Goal: Transaction & Acquisition: Purchase product/service

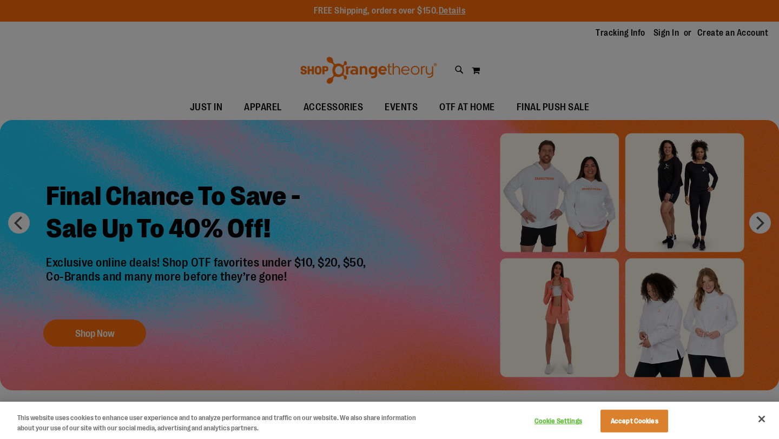
click at [484, 179] on div at bounding box center [389, 219] width 779 height 439
click at [615, 419] on button "Accept Cookies" at bounding box center [635, 421] width 68 height 23
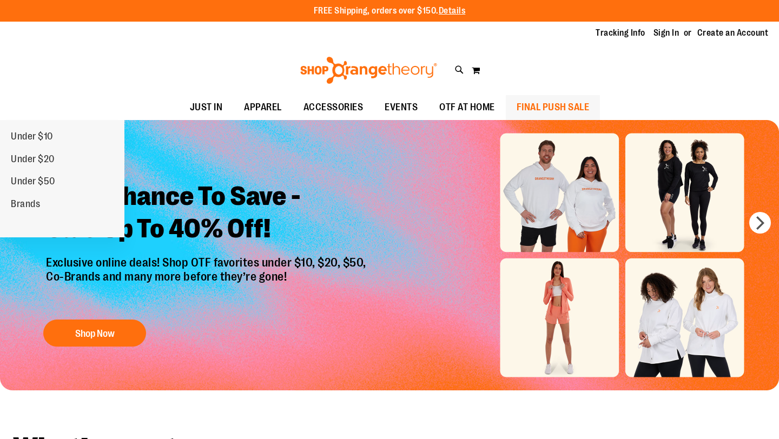
click at [556, 114] on span "FINAL PUSH SALE" at bounding box center [553, 107] width 73 height 24
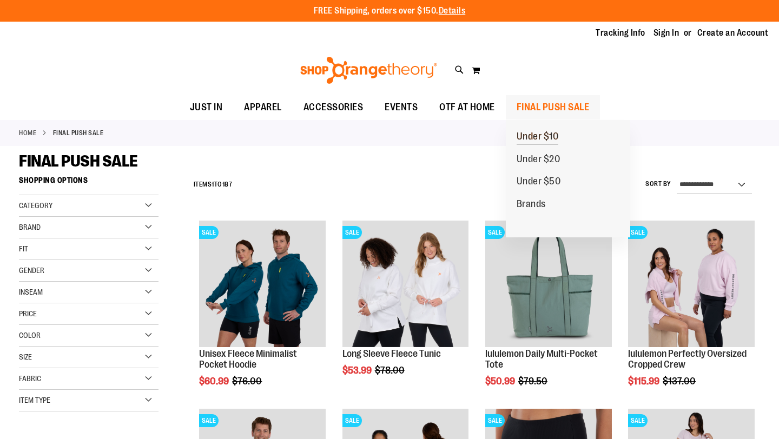
click at [528, 134] on span "Under $10" at bounding box center [538, 138] width 42 height 14
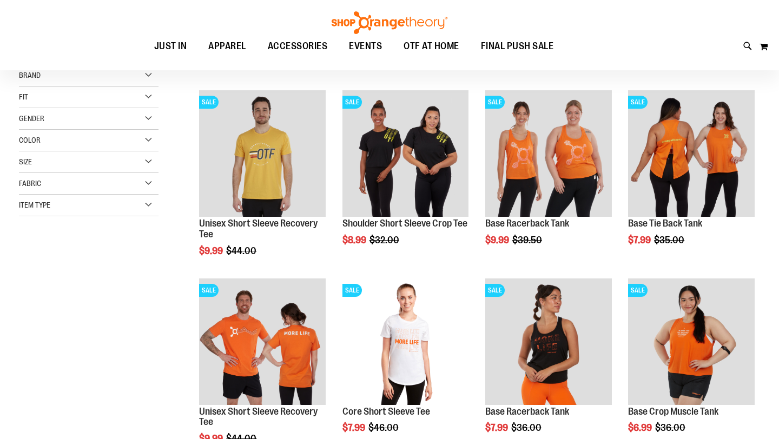
scroll to position [130, 0]
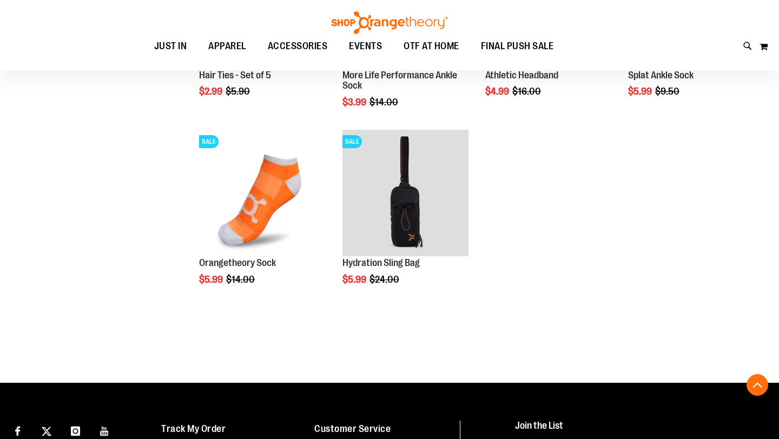
scroll to position [864, 0]
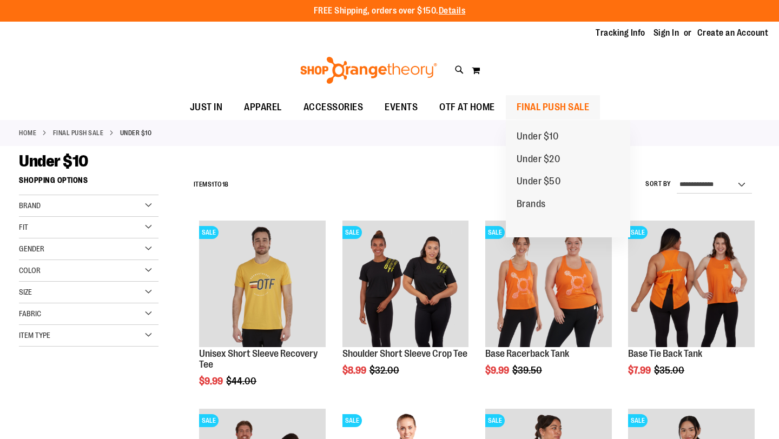
click at [530, 100] on span "FINAL PUSH SALE" at bounding box center [553, 107] width 73 height 24
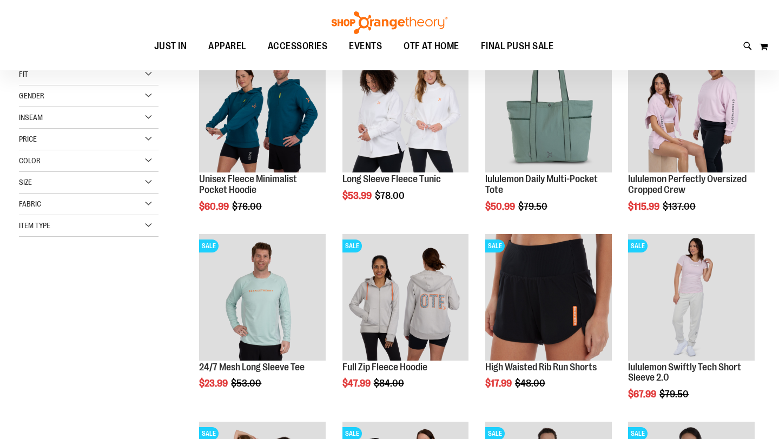
scroll to position [245, 0]
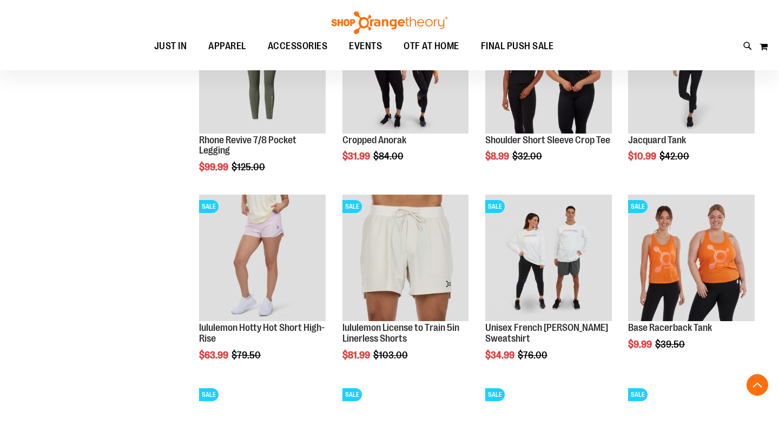
scroll to position [778, 0]
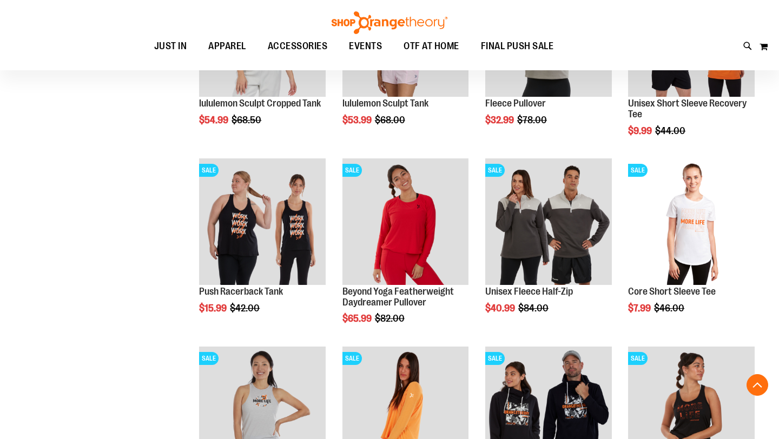
scroll to position [1536, 0]
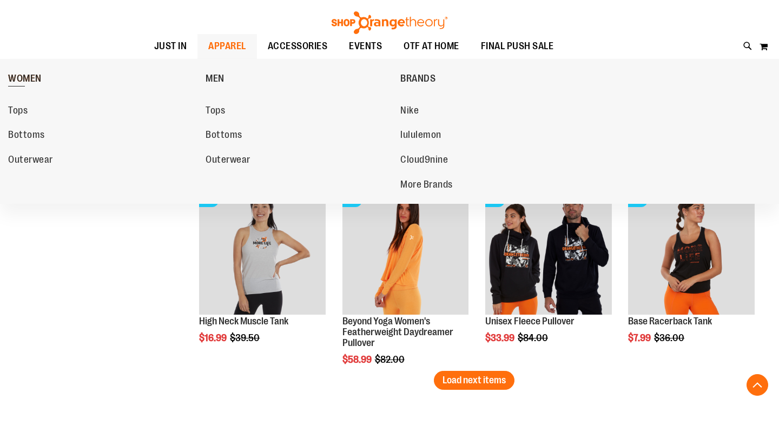
click at [27, 73] on span "WOMEN" at bounding box center [25, 80] width 34 height 14
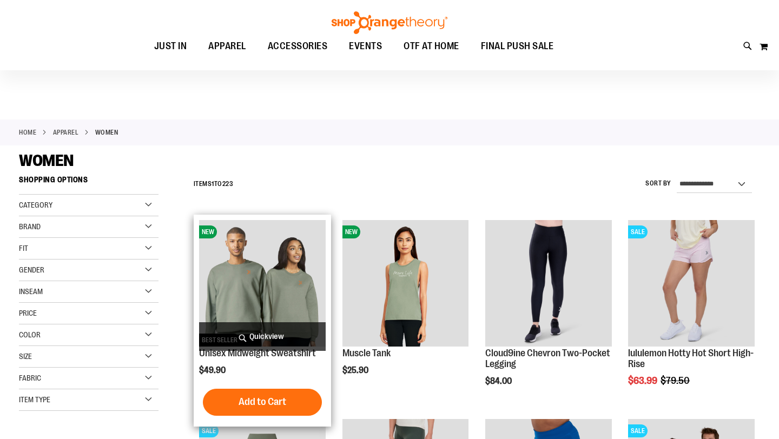
scroll to position [170, 0]
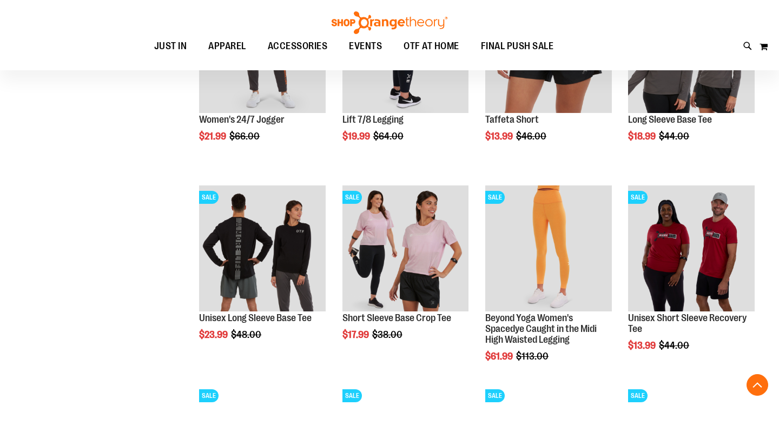
scroll to position [838, 0]
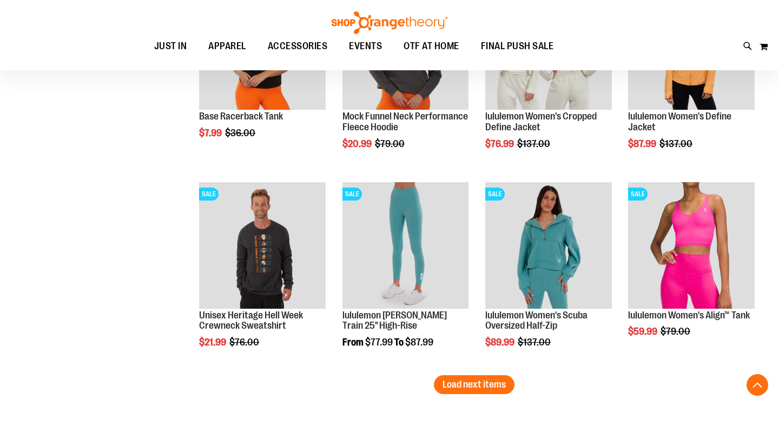
scroll to position [1629, 0]
click at [496, 386] on span "Load next items" at bounding box center [474, 384] width 63 height 11
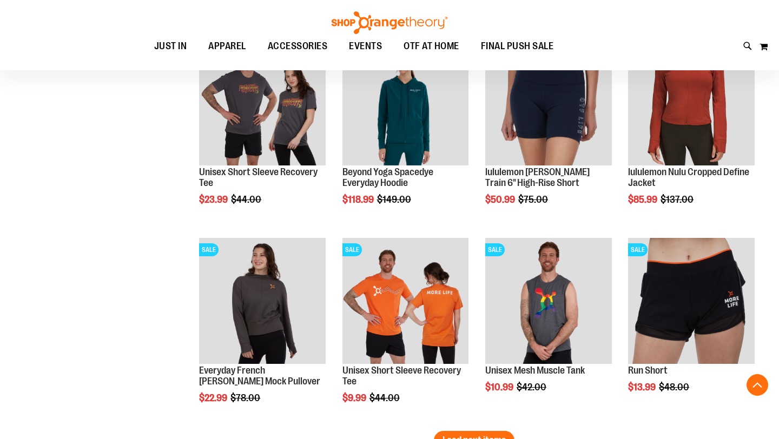
scroll to position [2222, 0]
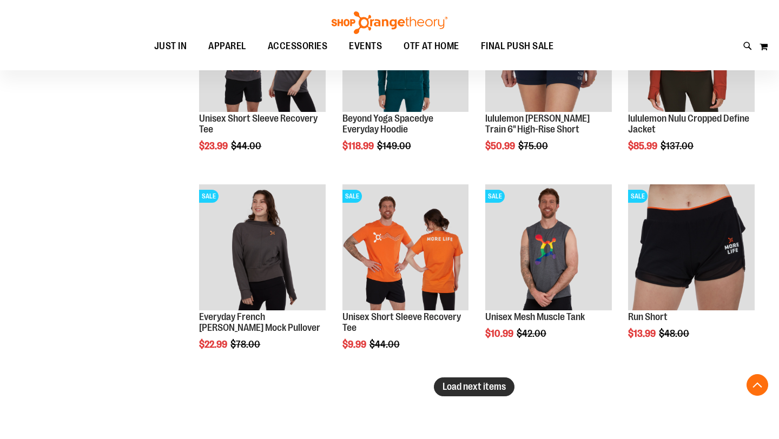
click at [494, 393] on button "Load next items" at bounding box center [474, 387] width 81 height 19
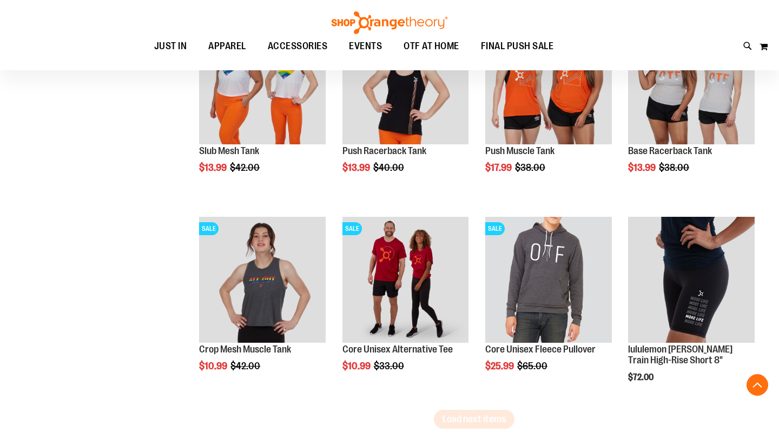
scroll to position [2807, 0]
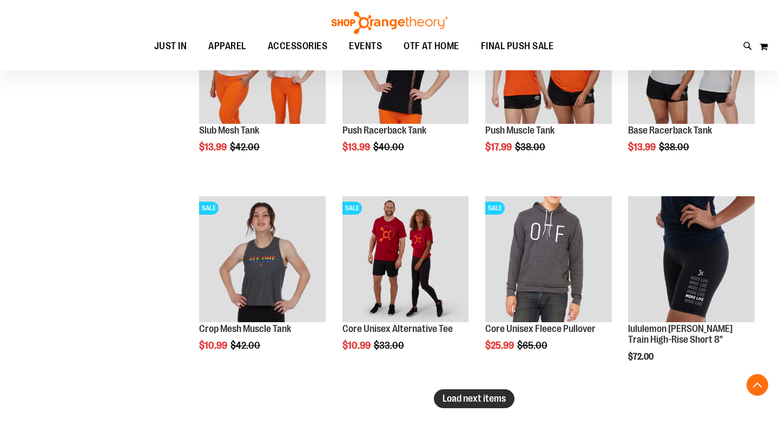
click at [481, 405] on button "Load next items" at bounding box center [474, 399] width 81 height 19
